Goal: Navigation & Orientation: Find specific page/section

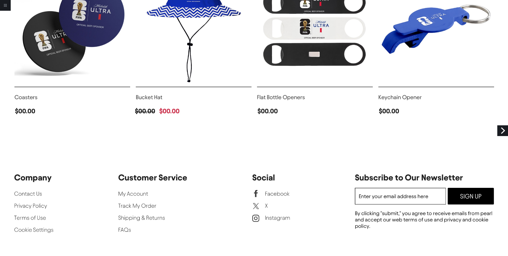
scroll to position [934, 0]
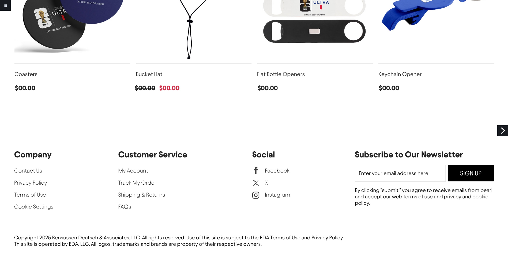
click at [507, 129] on link "Next" at bounding box center [503, 130] width 11 height 11
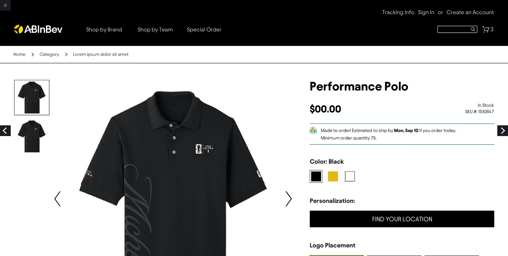
click at [507, 129] on link "Next" at bounding box center [503, 130] width 11 height 11
